Goal: Check status: Check status

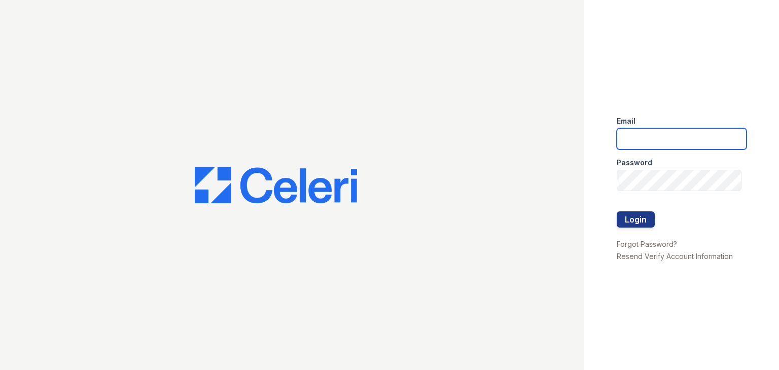
type input "lamirada3@cafmanagement.com"
click at [600, 152] on div "Email lamirada3@cafmanagement.com Password Login Forgot Password? Resend Verify…" at bounding box center [681, 185] width 195 height 370
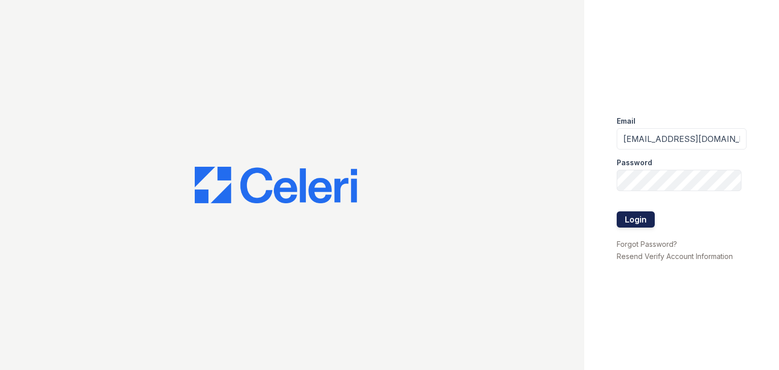
click at [635, 220] on button "Login" at bounding box center [636, 219] width 38 height 16
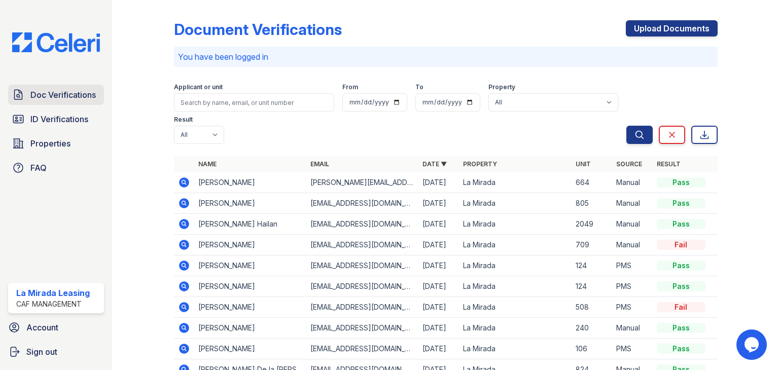
click at [44, 89] on span "Doc Verifications" at bounding box center [62, 95] width 65 height 12
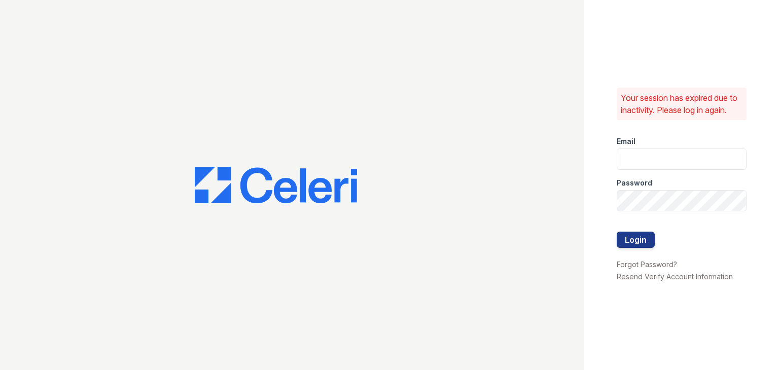
type input "lamirada3@cafmanagement.com"
click at [646, 234] on button "Login" at bounding box center [636, 240] width 38 height 16
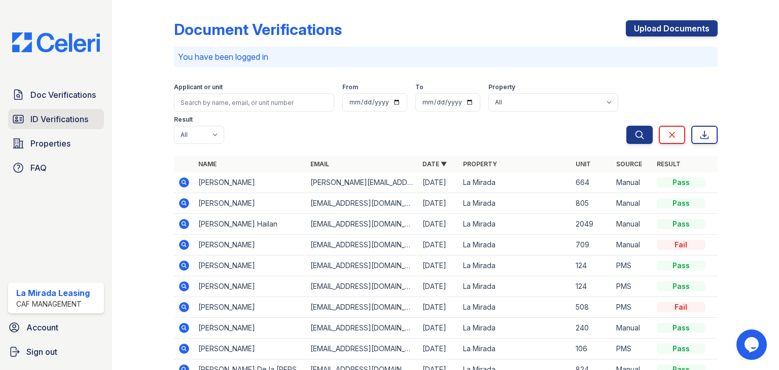
click at [20, 109] on link "ID Verifications" at bounding box center [56, 119] width 96 height 20
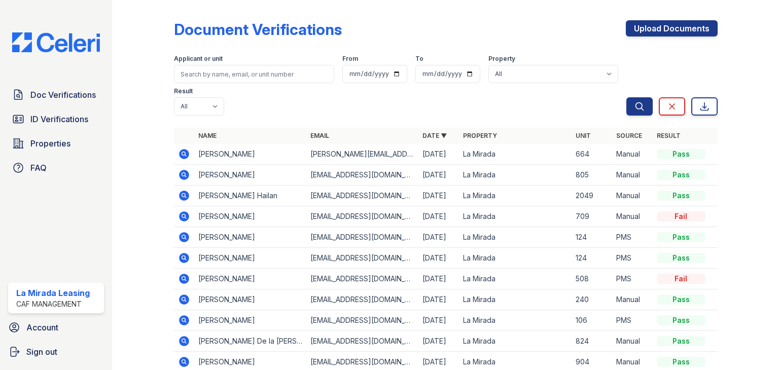
scroll to position [51, 0]
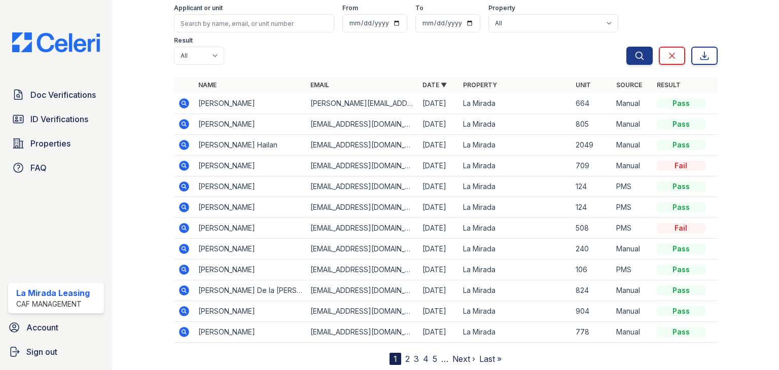
click at [234, 230] on td "[PERSON_NAME]" at bounding box center [250, 228] width 112 height 21
click at [179, 226] on icon at bounding box center [184, 228] width 10 height 10
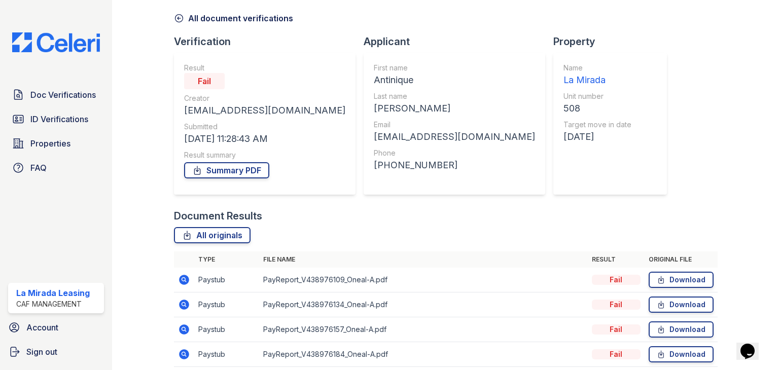
scroll to position [82, 0]
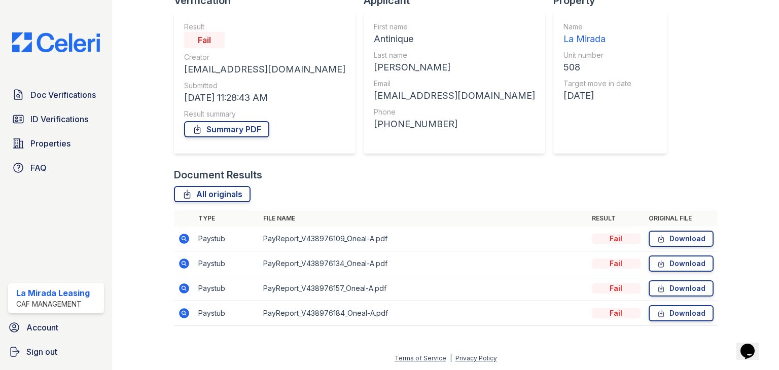
click at [185, 239] on icon at bounding box center [184, 239] width 12 height 12
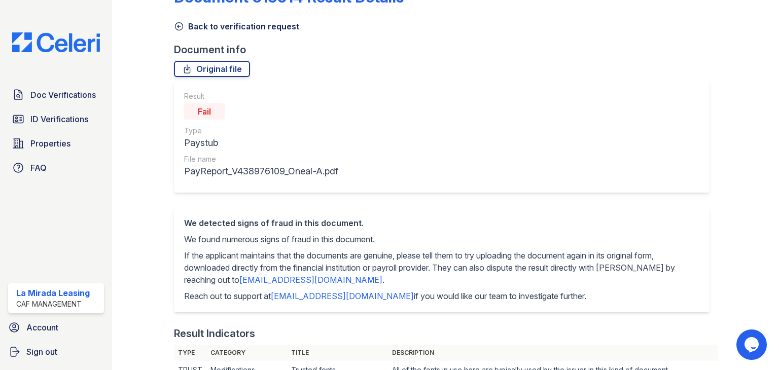
scroll to position [51, 0]
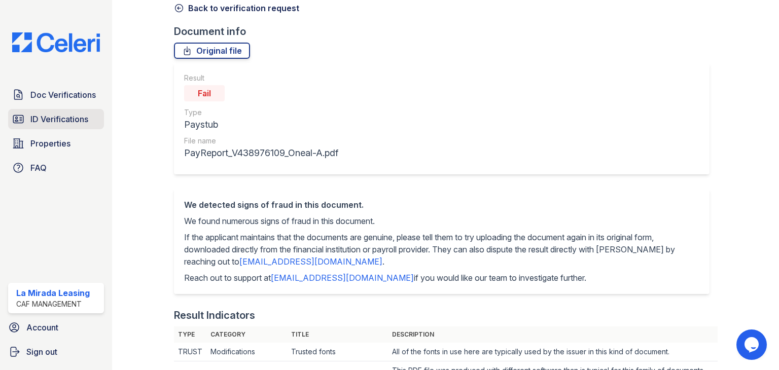
click at [47, 118] on span "ID Verifications" at bounding box center [59, 119] width 58 height 12
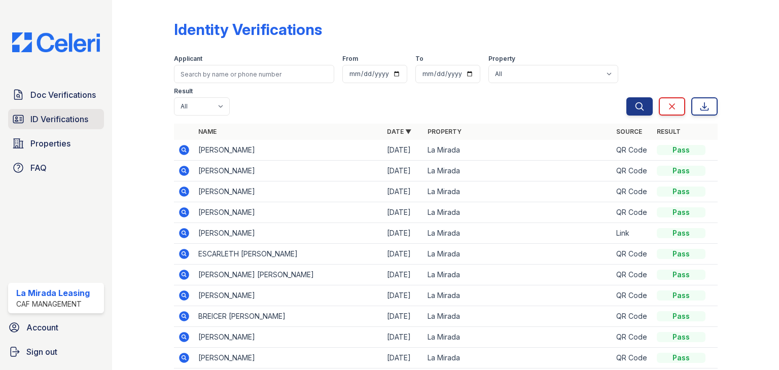
click at [50, 116] on span "ID Verifications" at bounding box center [59, 119] width 58 height 12
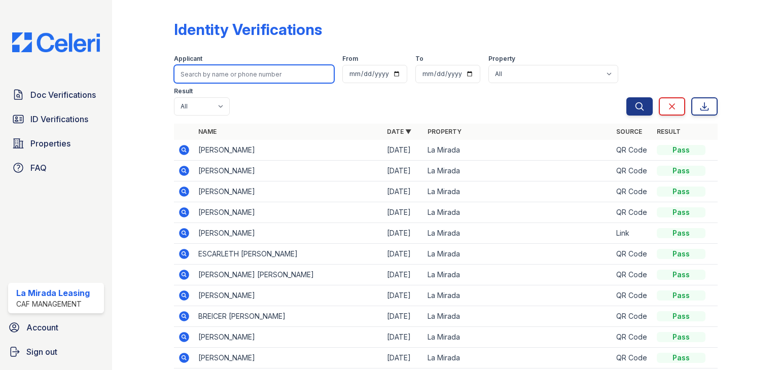
click at [217, 76] on input "search" at bounding box center [254, 74] width 160 height 18
type input "antinique"
click at [626, 97] on button "Search" at bounding box center [639, 106] width 26 height 18
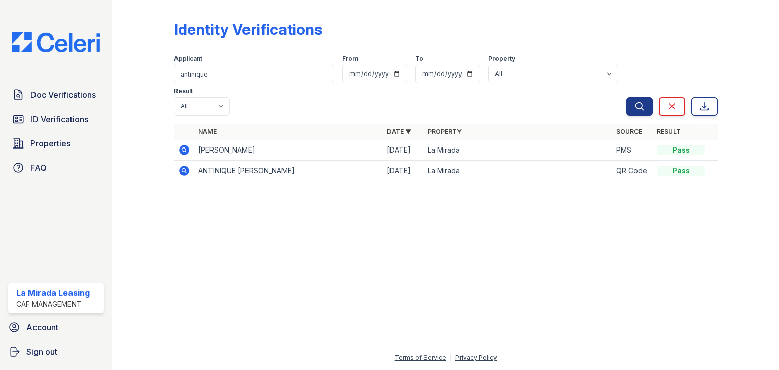
click at [182, 145] on icon at bounding box center [184, 150] width 10 height 10
